Goal: Task Accomplishment & Management: Manage account settings

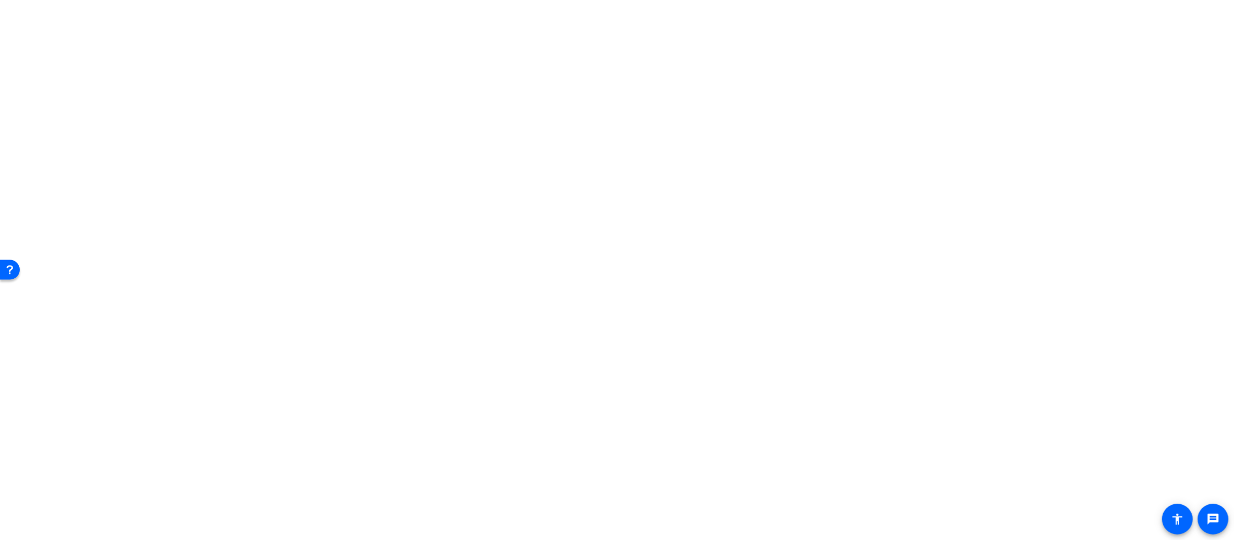
scroll to position [219, 0]
click at [1163, 416] on span "Archive clip" at bounding box center [1160, 414] width 66 height 13
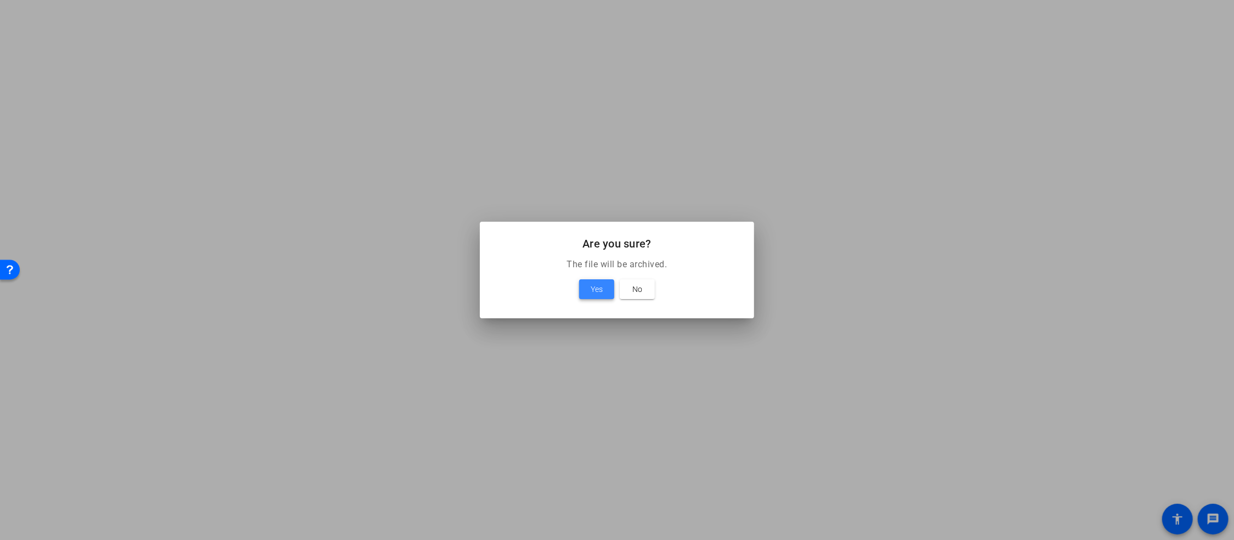
click at [598, 285] on span "Yes" at bounding box center [597, 288] width 12 height 13
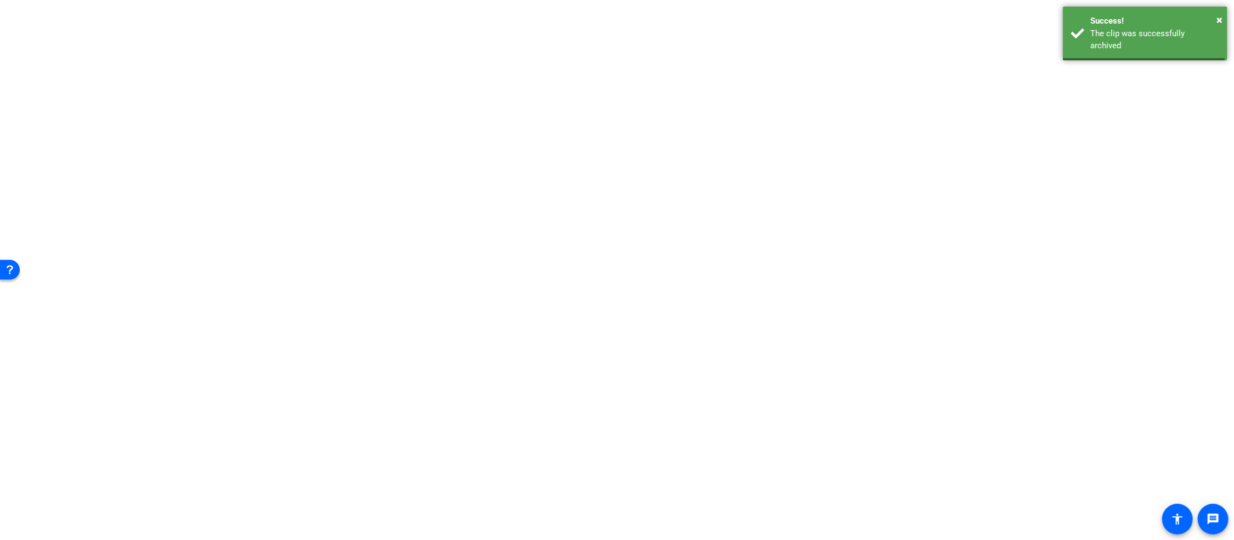
scroll to position [144, 0]
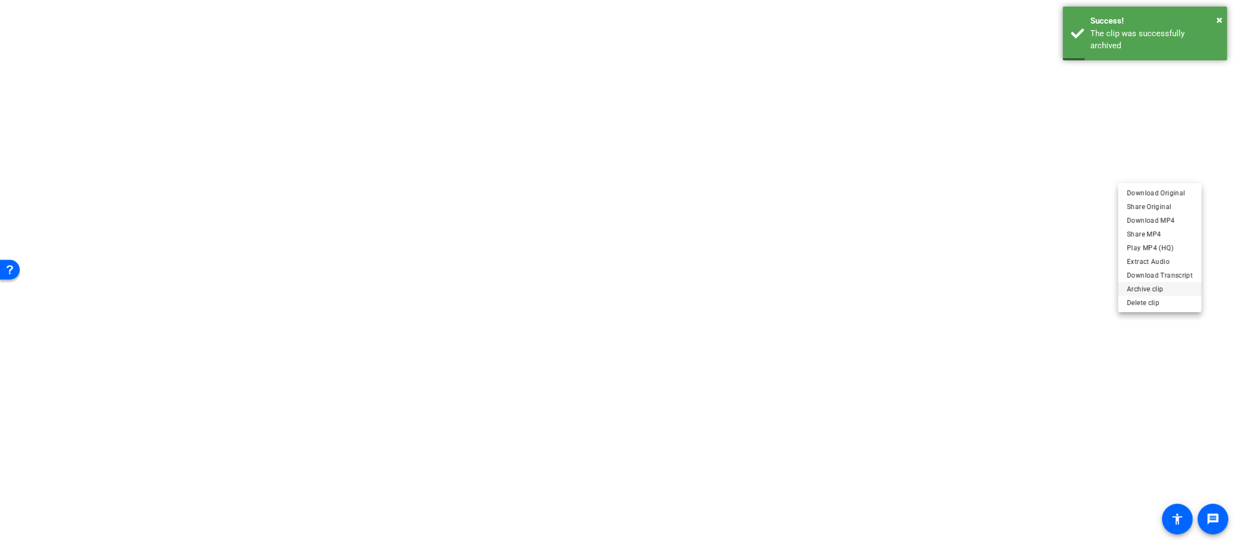
click at [1156, 289] on span "Archive clip" at bounding box center [1160, 288] width 66 height 13
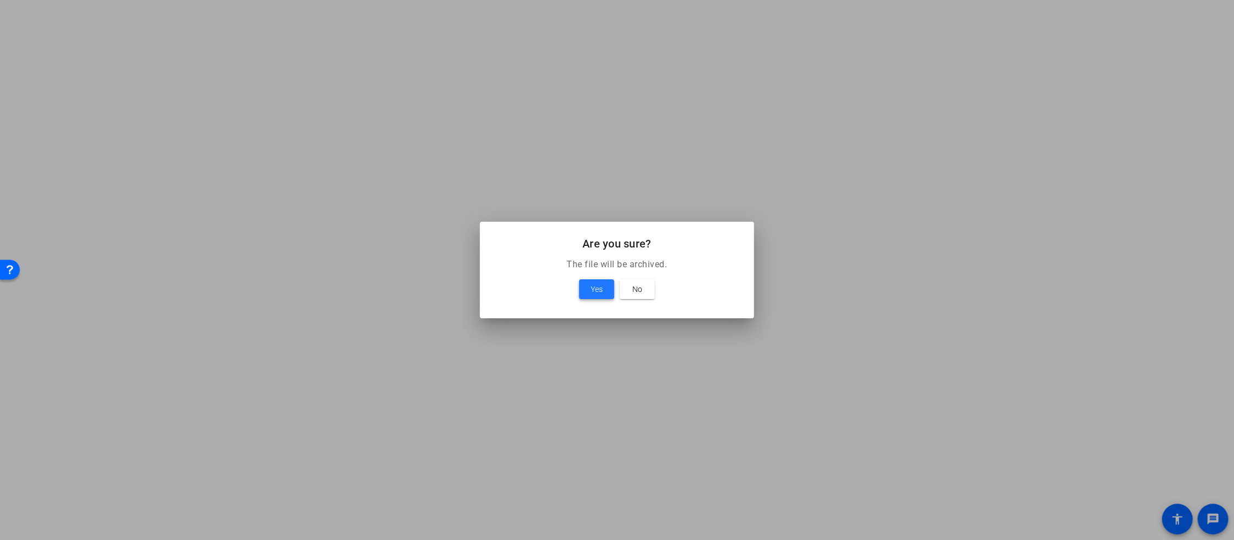
click at [597, 288] on span "Yes" at bounding box center [597, 288] width 12 height 13
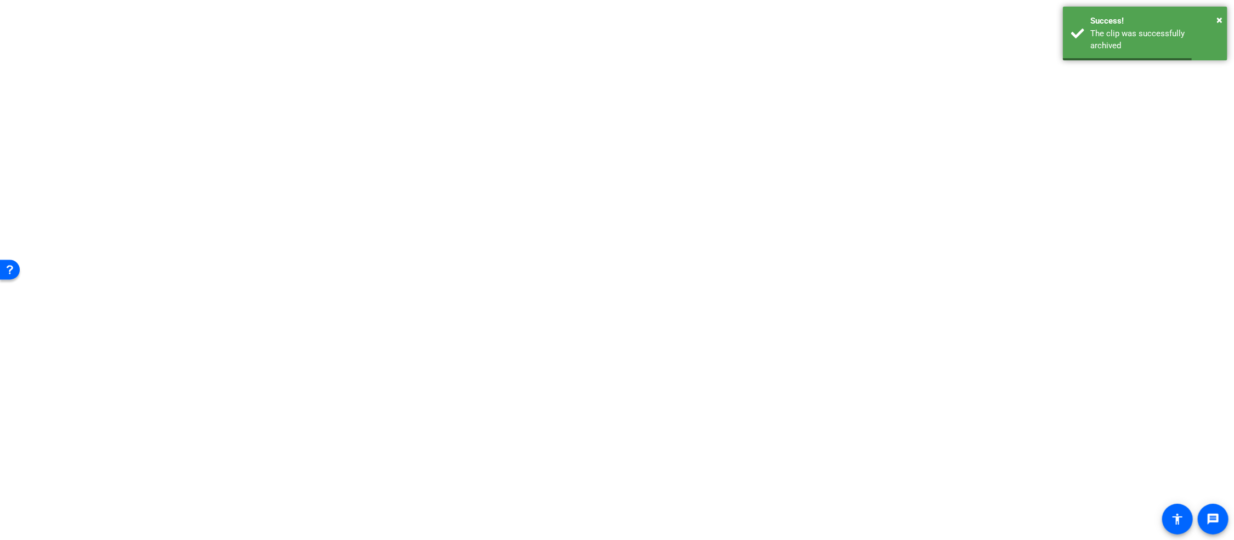
scroll to position [0, 0]
